Goal: Check status: Check status

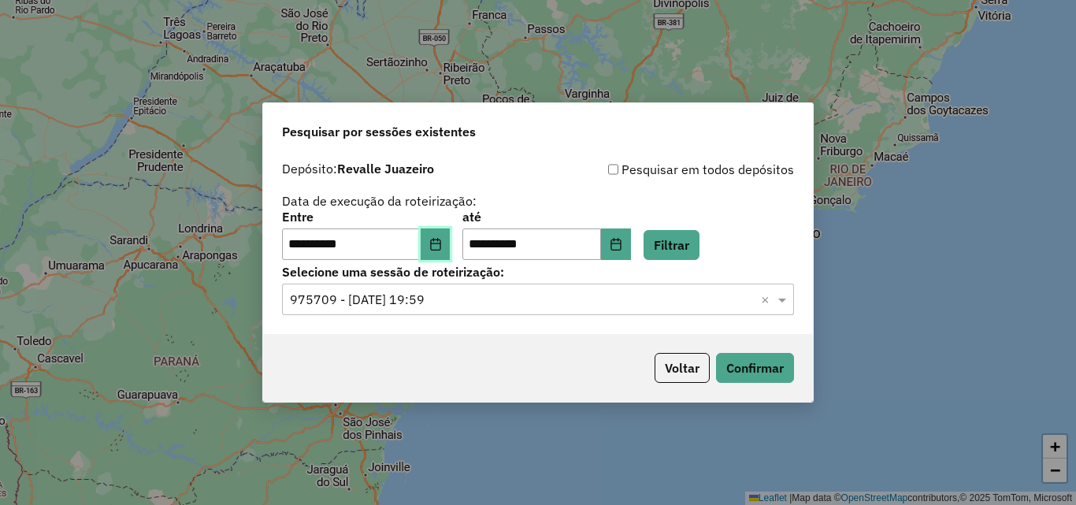
click at [442, 246] on icon "Choose Date" at bounding box center [435, 244] width 13 height 13
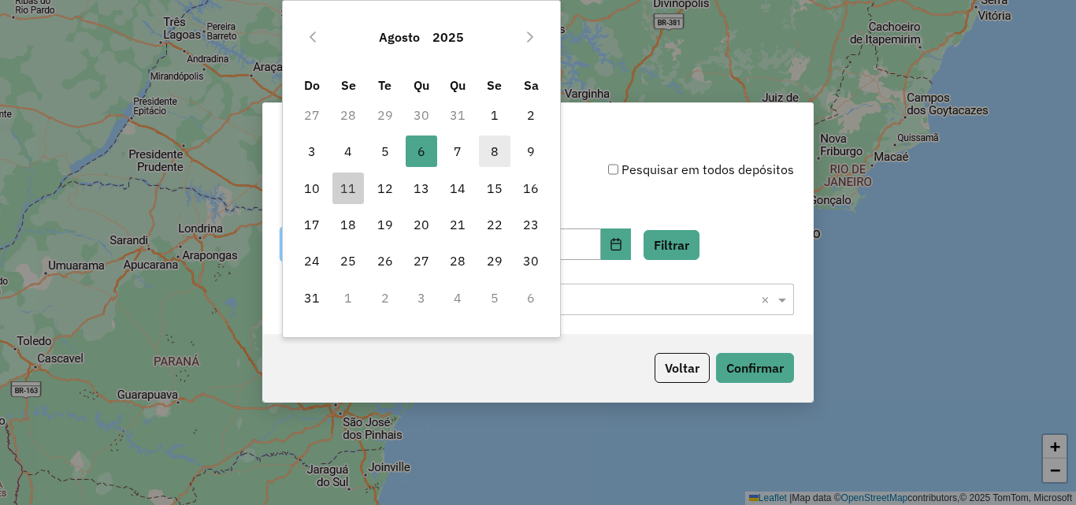
click at [488, 154] on span "8" at bounding box center [494, 150] width 31 height 31
type input "**********"
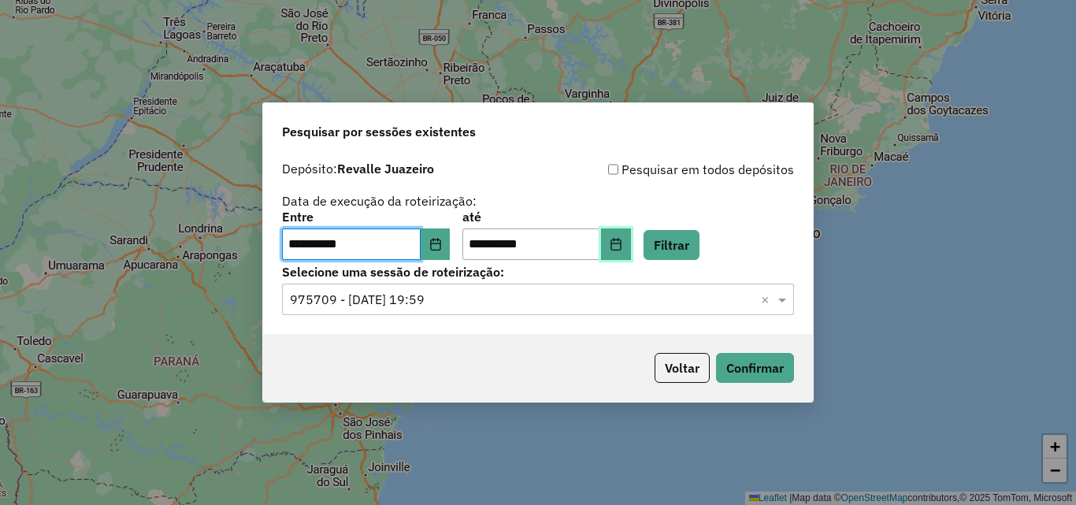
click at [622, 246] on icon "Choose Date" at bounding box center [615, 244] width 13 height 13
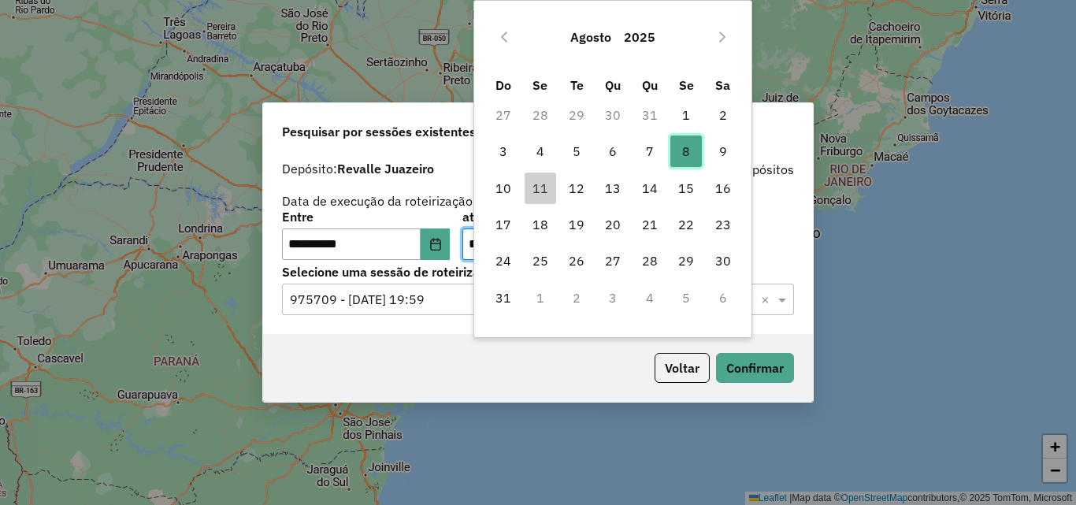
click at [684, 150] on span "8" at bounding box center [685, 150] width 31 height 31
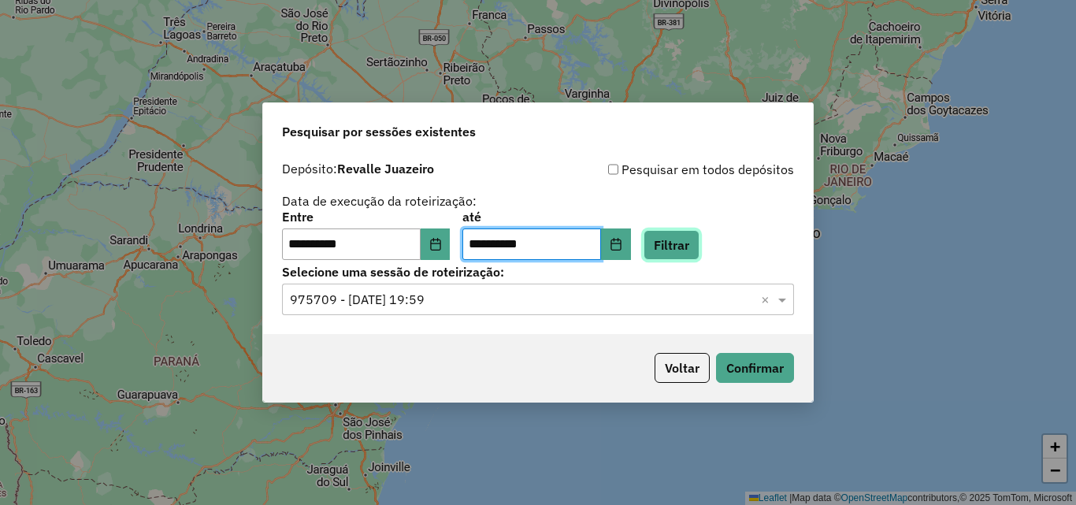
click at [697, 251] on button "Filtrar" at bounding box center [671, 245] width 56 height 30
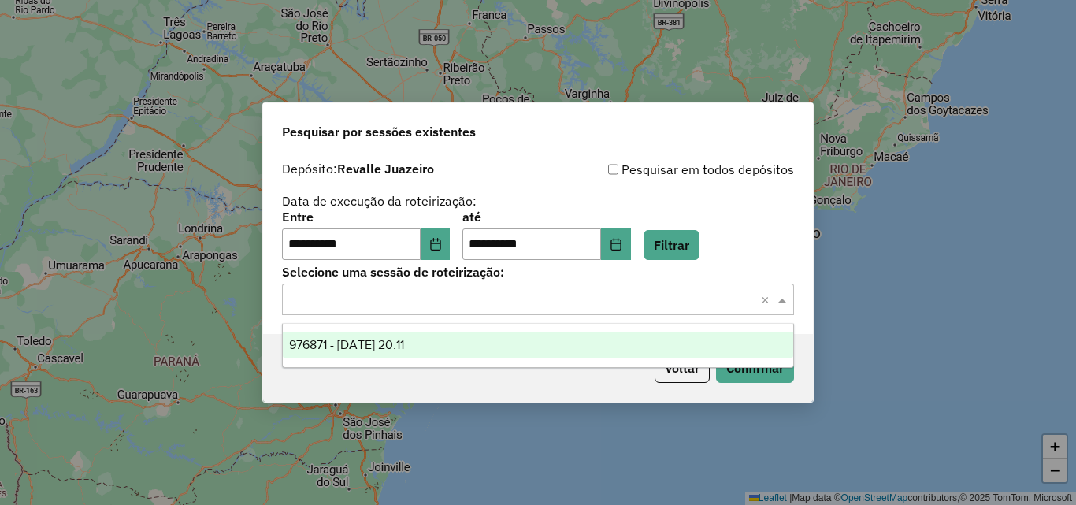
click at [657, 306] on input "text" at bounding box center [522, 300] width 465 height 19
click at [597, 346] on div "976871 - 08/08/2025 20:11" at bounding box center [538, 345] width 510 height 27
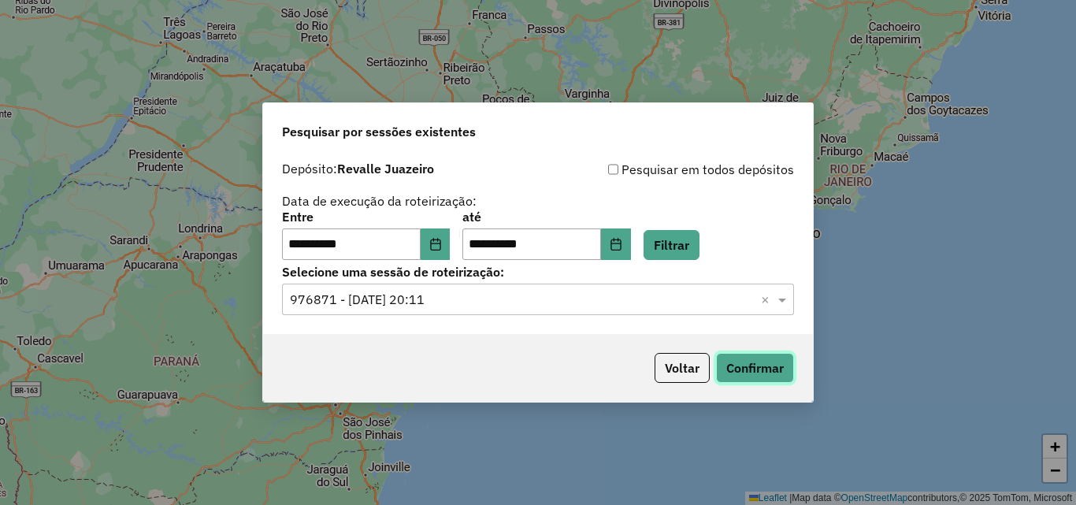
click at [747, 373] on button "Confirmar" at bounding box center [755, 368] width 78 height 30
click at [735, 378] on button "Confirmar" at bounding box center [755, 368] width 78 height 30
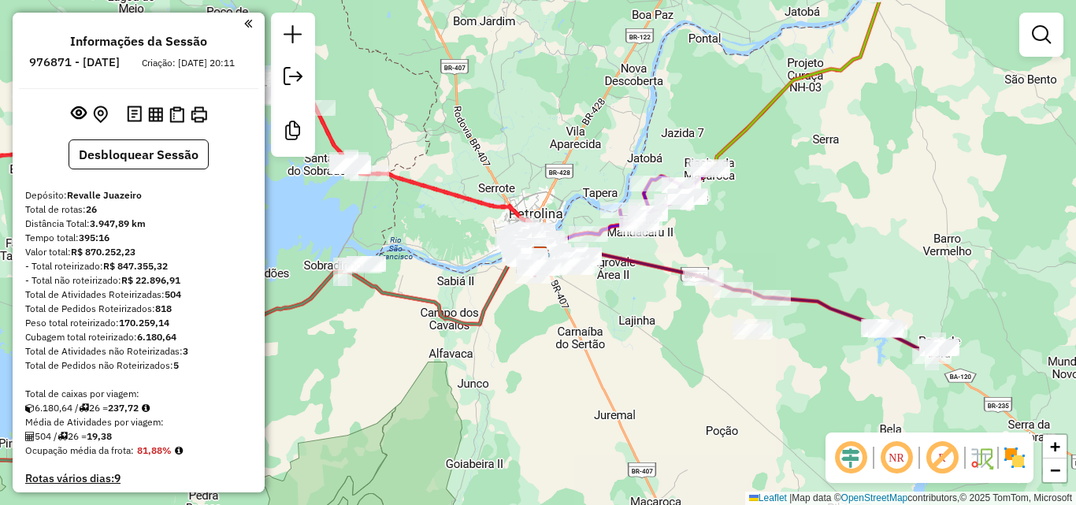
drag, startPoint x: 497, startPoint y: 221, endPoint x: 534, endPoint y: 246, distance: 44.3
click at [530, 244] on div "Janela de atendimento Grade de atendimento Capacidade Transportadoras Veículos …" at bounding box center [538, 252] width 1076 height 505
click at [536, 246] on div "Janela de atendimento Grade de atendimento Capacidade Transportadoras Veículos …" at bounding box center [538, 252] width 1076 height 505
click at [2, 4] on div at bounding box center [2, 4] width 0 height 0
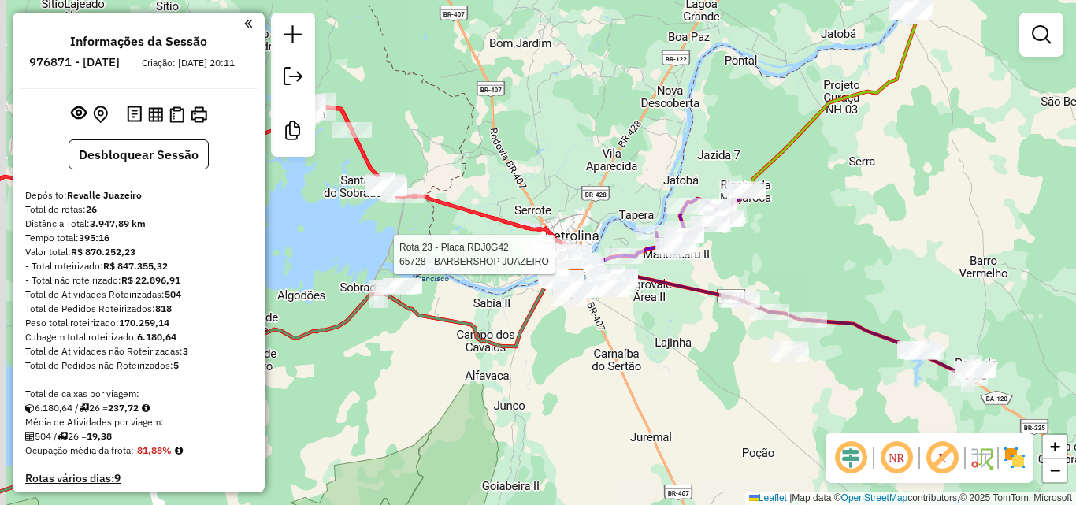
select select "**********"
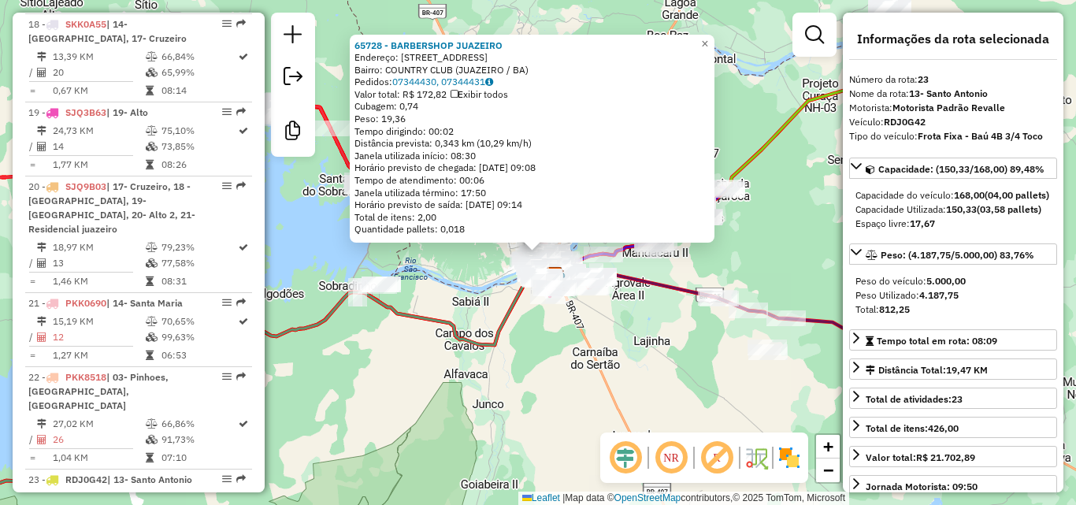
scroll to position [2480, 0]
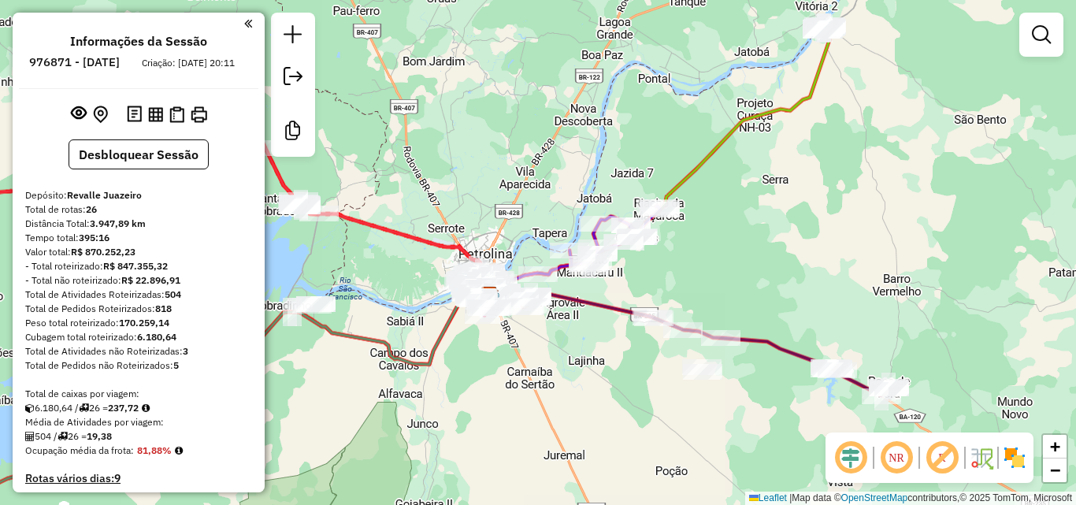
drag, startPoint x: 725, startPoint y: 157, endPoint x: 617, endPoint y: 250, distance: 142.4
click at [617, 250] on icon at bounding box center [659, 165] width 340 height 268
select select "**********"
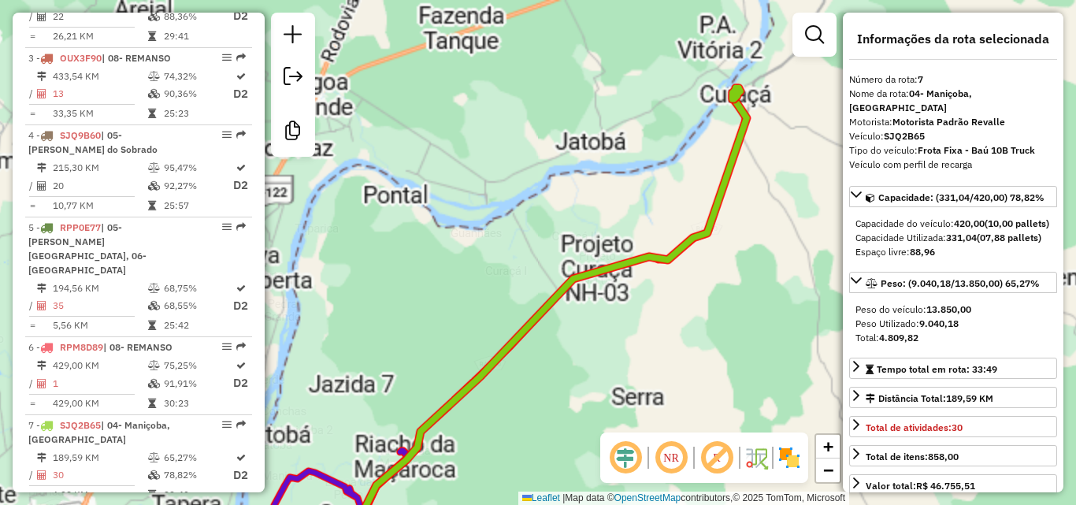
scroll to position [1111, 0]
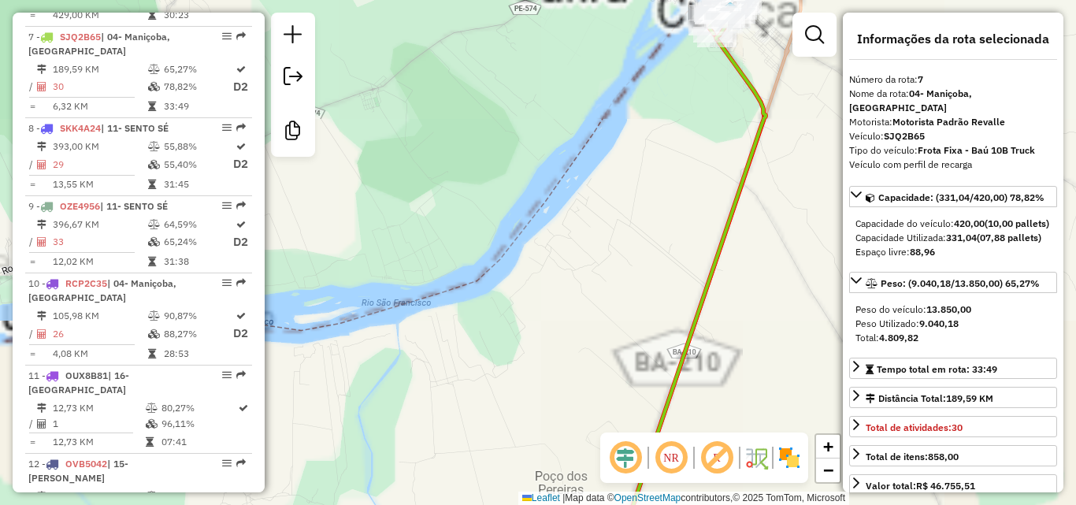
drag, startPoint x: 685, startPoint y: 65, endPoint x: 643, endPoint y: 130, distance: 77.5
click at [647, 122] on div "Janela de atendimento Grade de atendimento Capacidade Transportadoras Veículos …" at bounding box center [538, 252] width 1076 height 505
click at [645, 128] on div "Janela de atendimento Grade de atendimento Capacidade Transportadoras Veículos …" at bounding box center [538, 252] width 1076 height 505
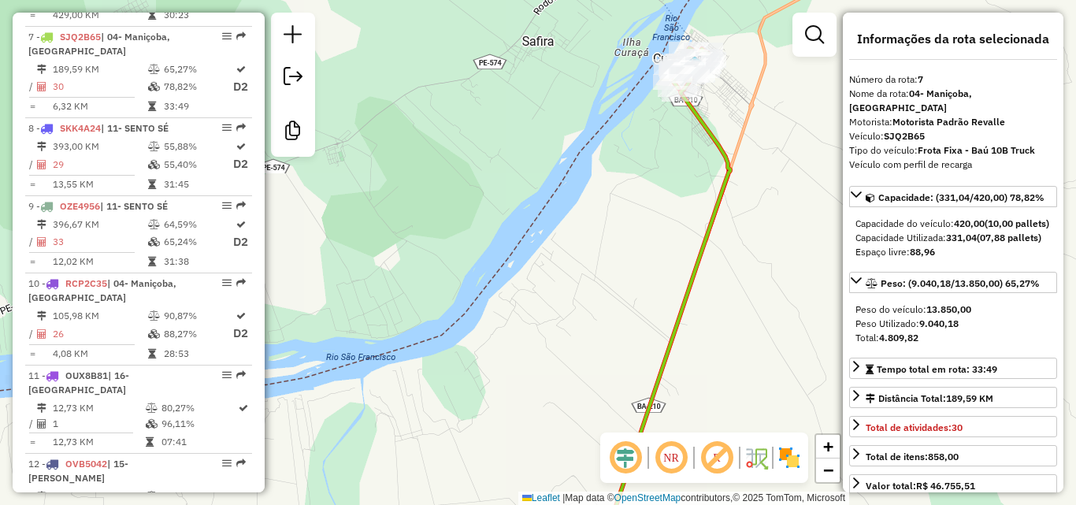
click at [643, 131] on div "Janela de atendimento Grade de atendimento Capacidade Transportadoras Veículos …" at bounding box center [538, 252] width 1076 height 505
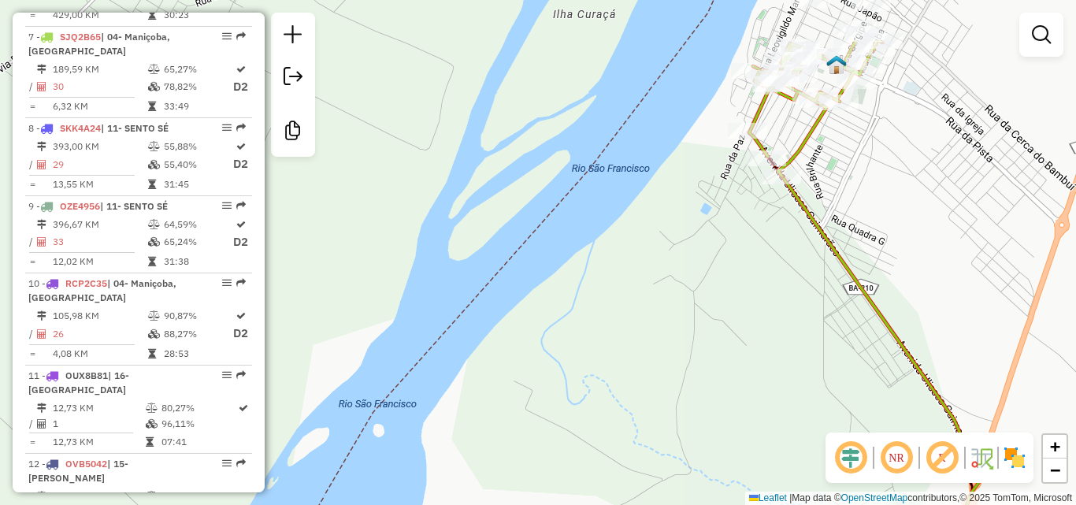
drag, startPoint x: 721, startPoint y: 120, endPoint x: 680, endPoint y: 209, distance: 97.2
click at [680, 209] on div "Janela de atendimento Grade de atendimento Capacidade Transportadoras Veículos …" at bounding box center [538, 252] width 1076 height 505
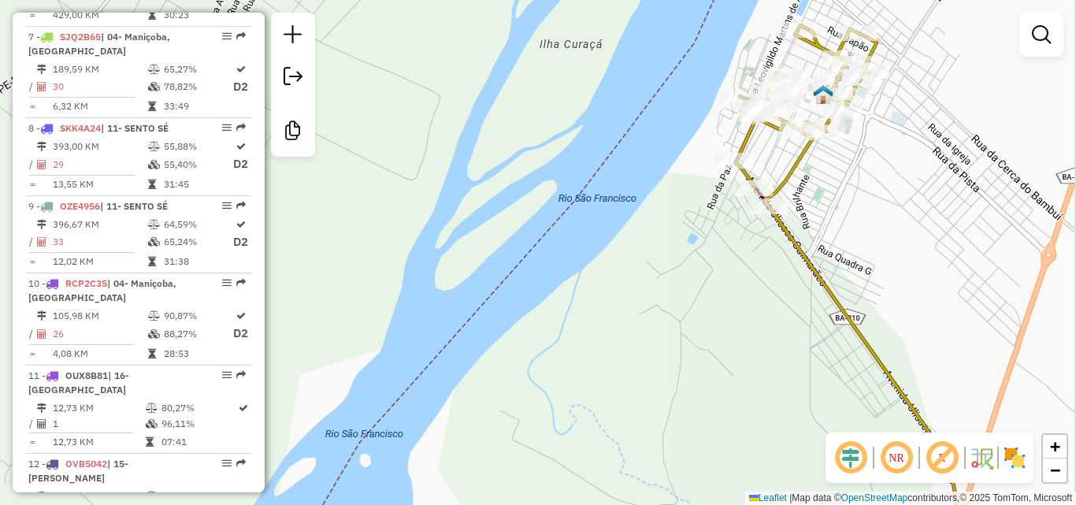
drag, startPoint x: 621, startPoint y: 138, endPoint x: 613, endPoint y: 221, distance: 83.8
click at [613, 221] on div "Janela de atendimento Grade de atendimento Capacidade Transportadoras Veículos …" at bounding box center [538, 252] width 1076 height 505
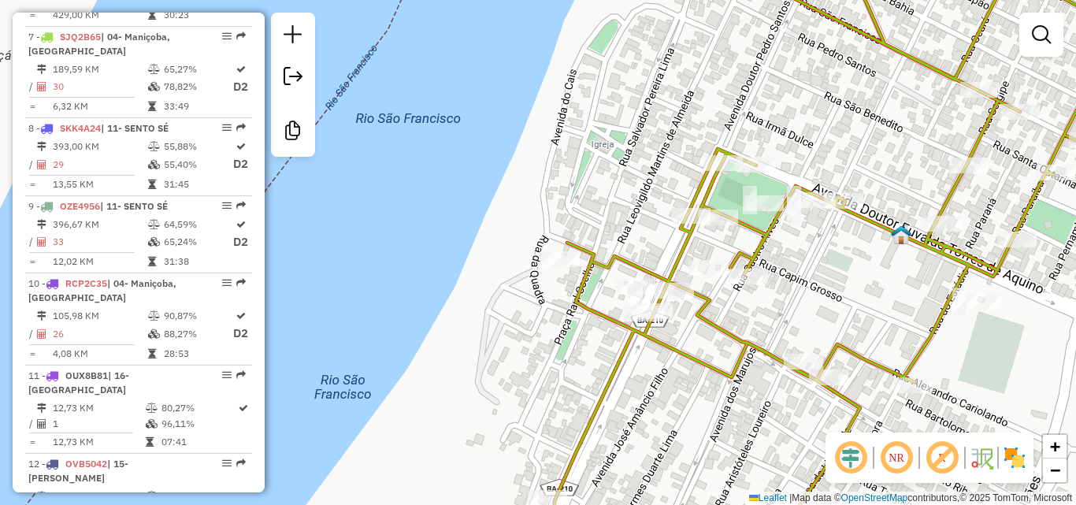
drag, startPoint x: 808, startPoint y: 124, endPoint x: 621, endPoint y: 159, distance: 190.0
click at [621, 159] on div "Janela de atendimento Grade de atendimento Capacidade Transportadoras Veículos …" at bounding box center [538, 252] width 1076 height 505
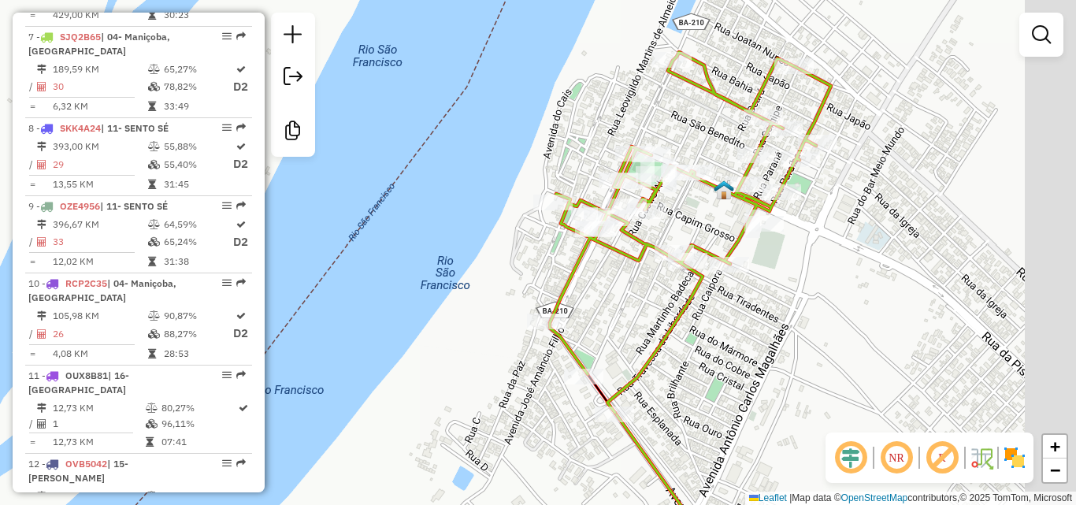
drag, startPoint x: 726, startPoint y: 134, endPoint x: 661, endPoint y: 133, distance: 65.4
click at [661, 133] on div "Janela de atendimento Grade de atendimento Capacidade Transportadoras Veículos …" at bounding box center [538, 252] width 1076 height 505
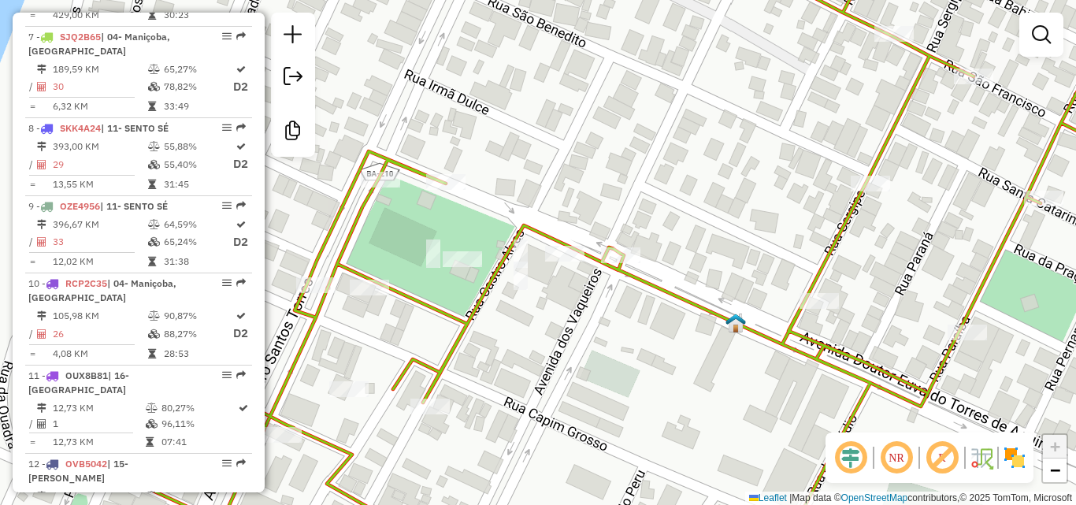
drag, startPoint x: 480, startPoint y: 213, endPoint x: 497, endPoint y: 186, distance: 31.9
click at [497, 186] on div "Janela de atendimento Grade de atendimento Capacidade Transportadoras Veículos …" at bounding box center [538, 252] width 1076 height 505
